Goal: Information Seeking & Learning: Learn about a topic

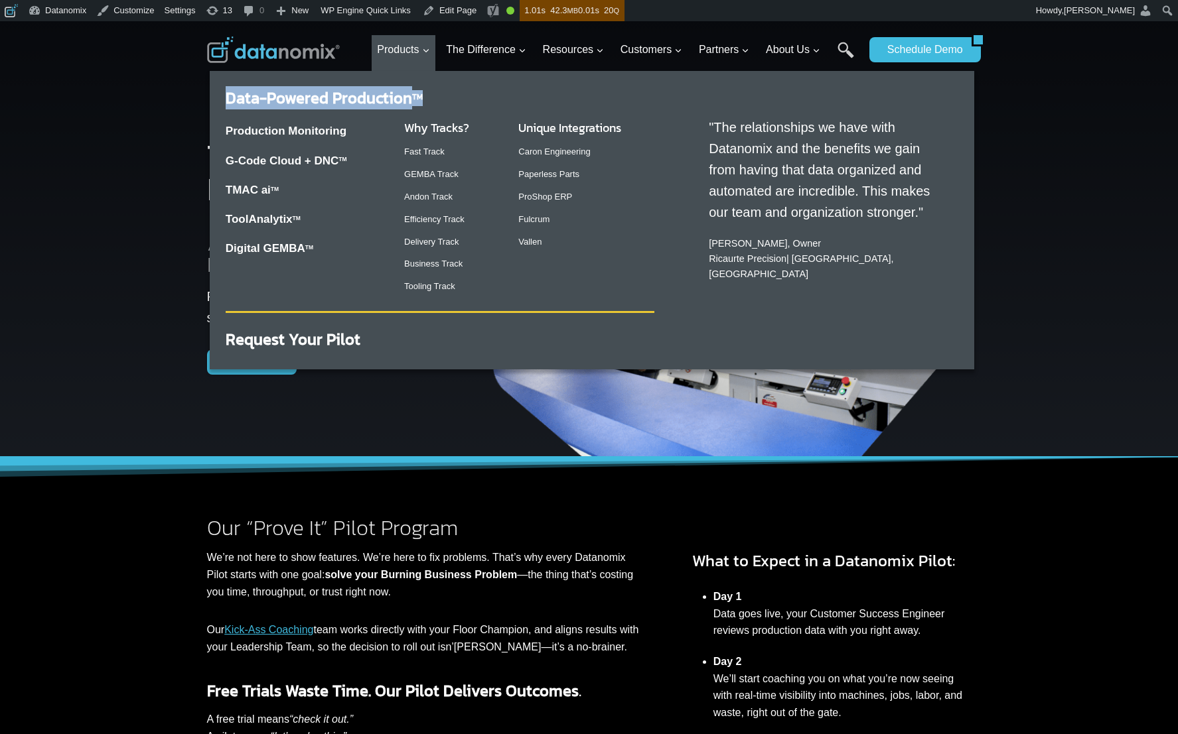
drag, startPoint x: 215, startPoint y: 101, endPoint x: 421, endPoint y: 101, distance: 205.6
click at [421, 101] on div "Data-Powered Production TM Production Monitoring G-Code Cloud + DNC TM TMAC ai …" at bounding box center [592, 216] width 764 height 290
copy link "Data-Powered Production TM"
click at [374, 106] on div "Production Monitoring G-Code Cloud + DNC TM TMAC ai TM ToolAnalytix TM Digital …" at bounding box center [440, 206] width 429 height 200
click at [351, 94] on link "Data-Powered Production TM" at bounding box center [324, 97] width 197 height 23
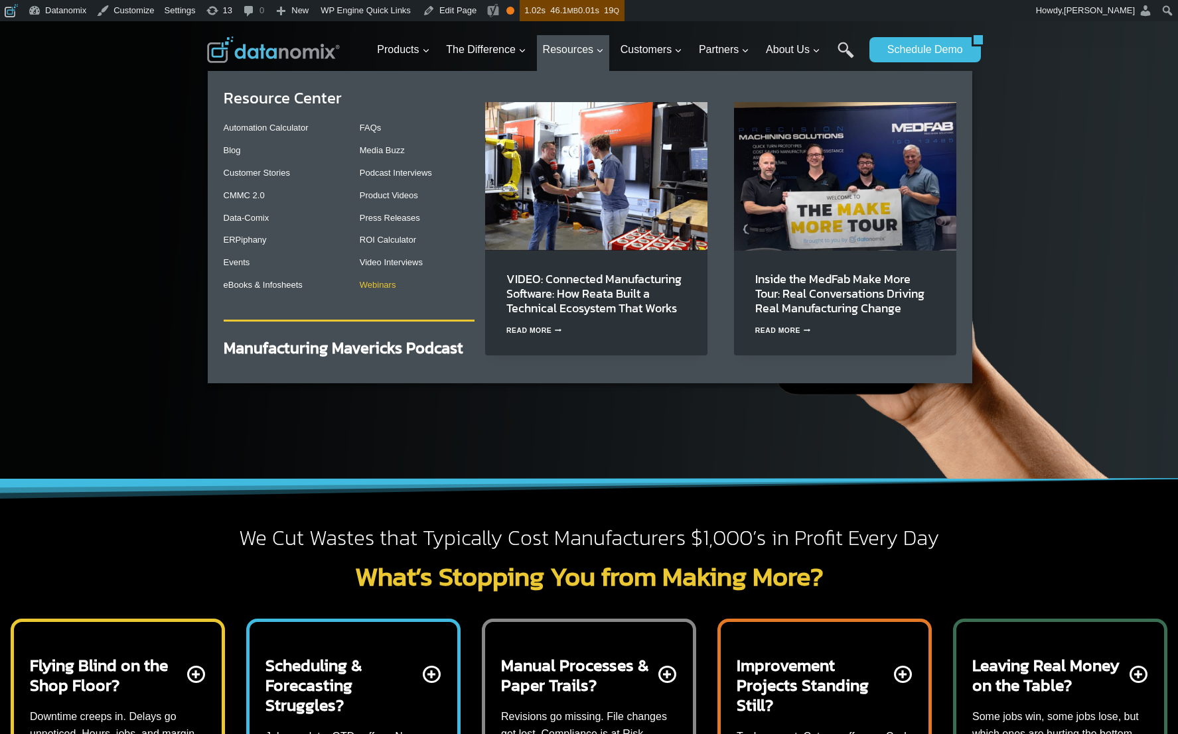
click at [368, 288] on link "Webinars" at bounding box center [378, 285] width 36 height 10
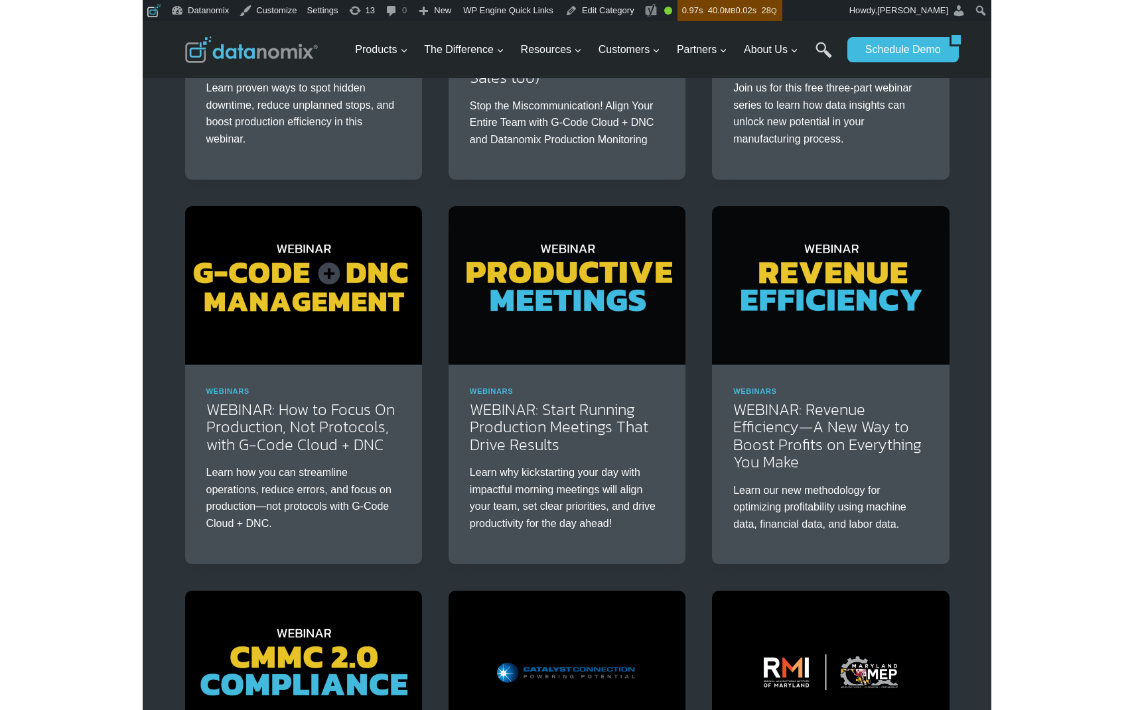
scroll to position [249, 0]
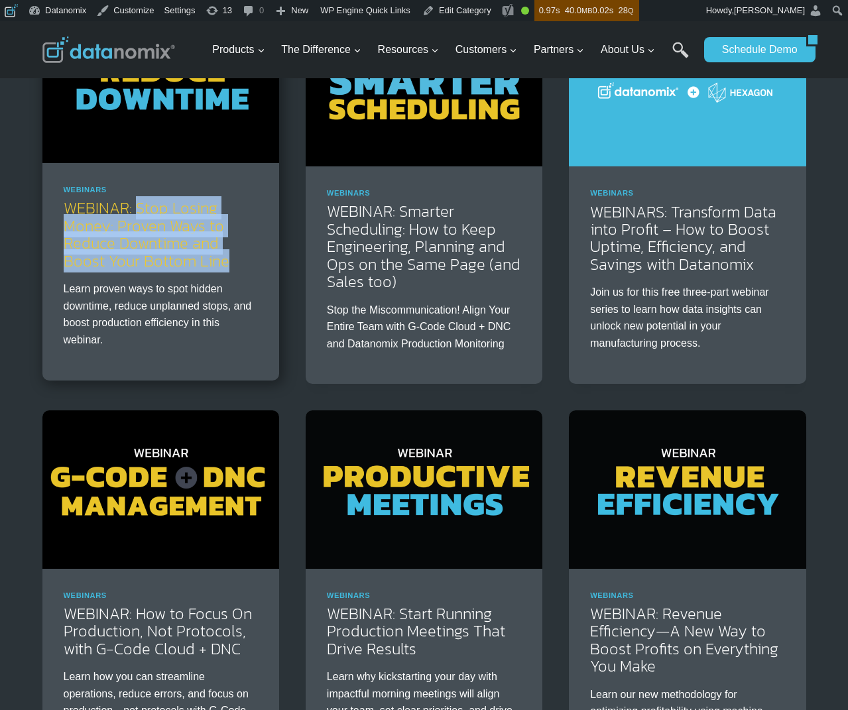
drag, startPoint x: 207, startPoint y: 253, endPoint x: 139, endPoint y: 208, distance: 82.2
click at [139, 208] on h2 "WEBINAR: Stop Losing Money: Proven Ways to Reduce Downtime and Boost Your Botto…" at bounding box center [161, 235] width 194 height 70
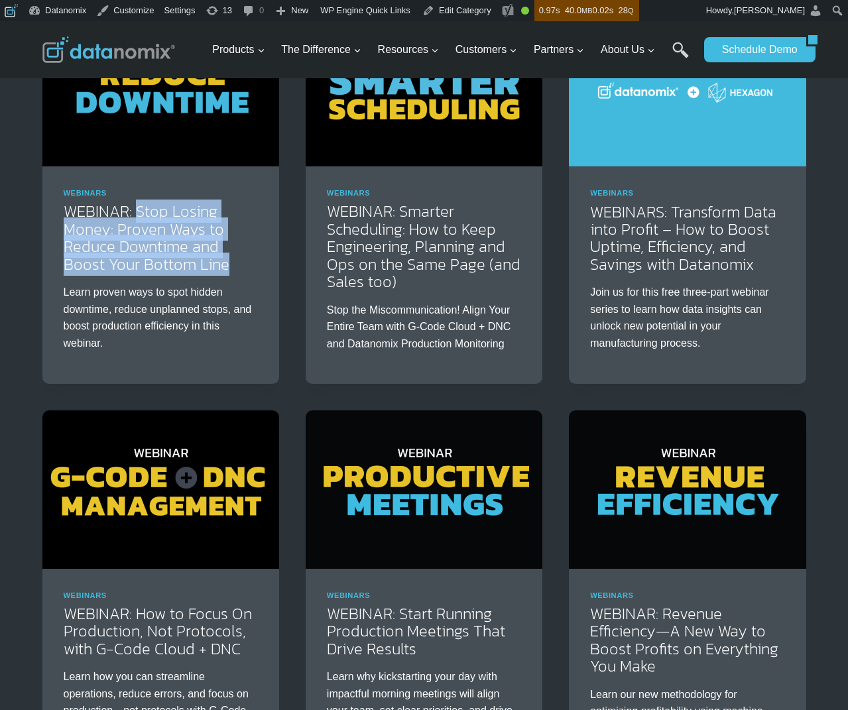
copy link "Stop Losing Money: Proven Ways to Reduce Downtime and Boost Your Bottom Line"
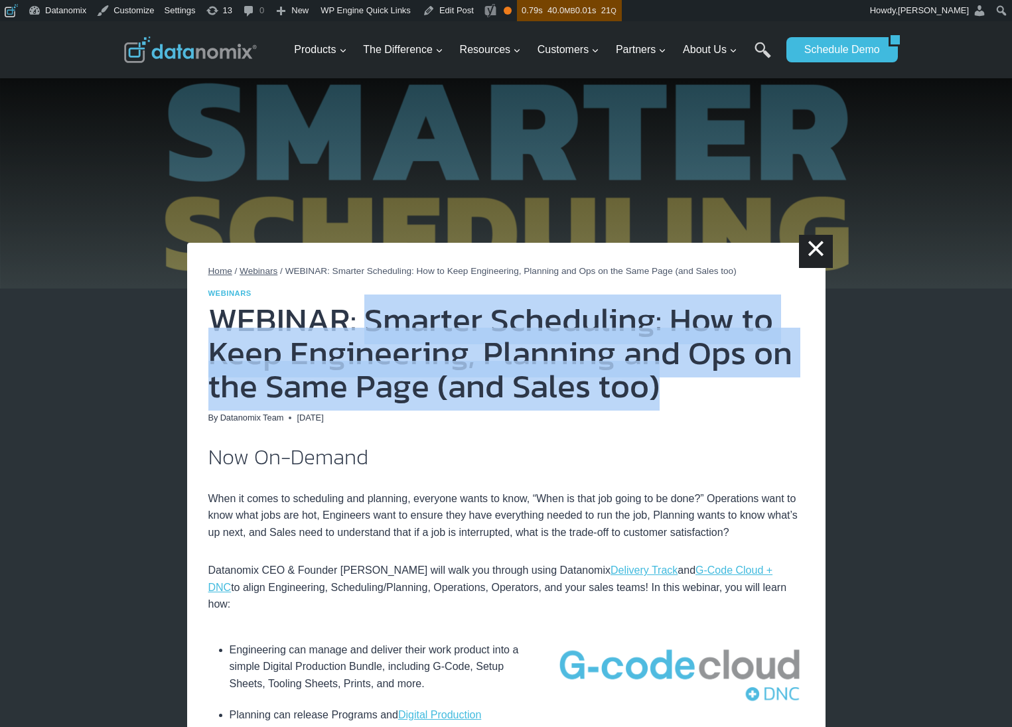
drag, startPoint x: 368, startPoint y: 316, endPoint x: 691, endPoint y: 396, distance: 332.2
click at [691, 396] on h1 "WEBINAR: Smarter Scheduling: How to Keep Engineering, Planning and Ops on the S…" at bounding box center [506, 353] width 596 height 100
copy h1 "Smarter Scheduling: How to Keep Engineering, Planning and Ops on the Same Page …"
